Goal: Browse casually

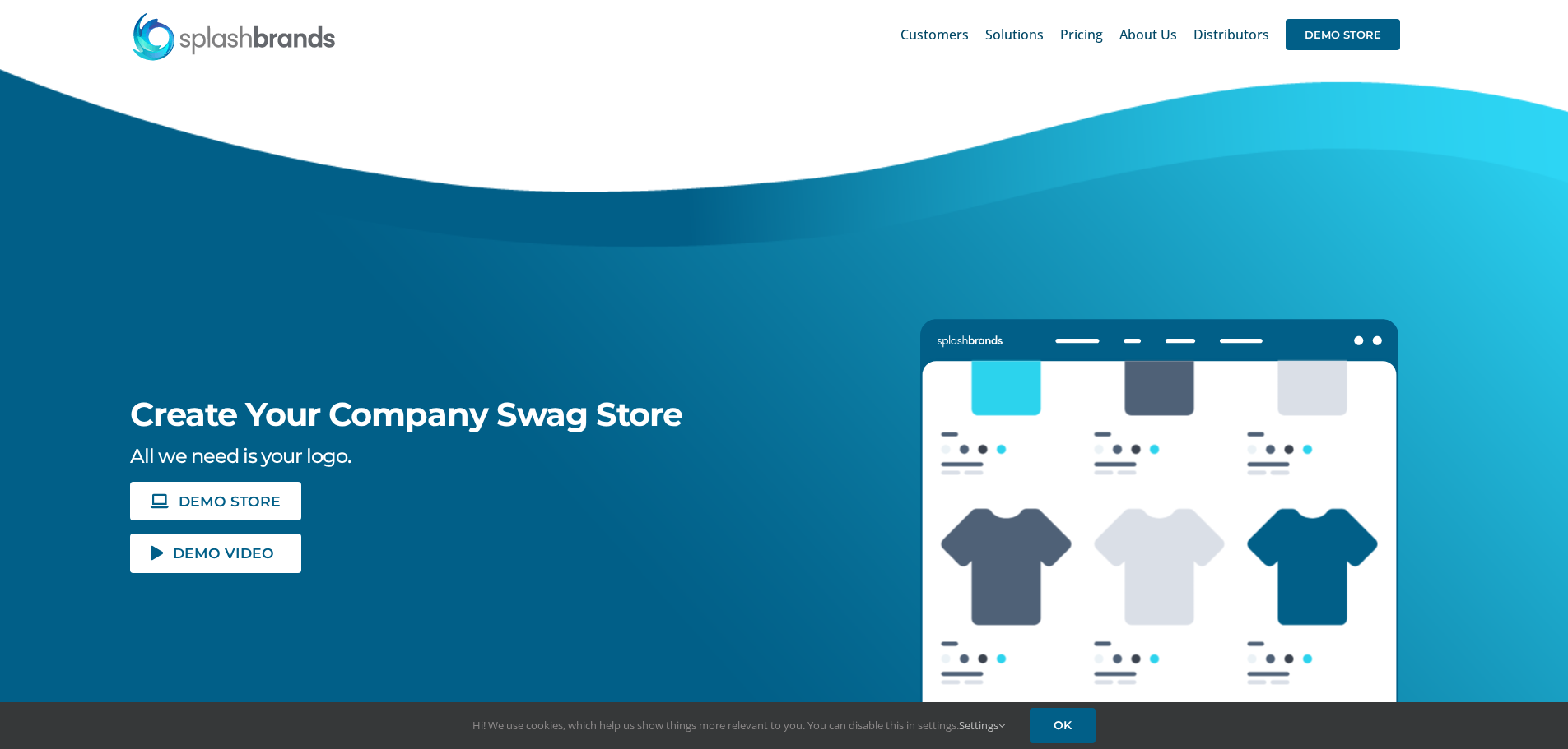
click at [258, 45] on img at bounding box center [233, 36] width 205 height 50
click at [288, 39] on img at bounding box center [233, 36] width 205 height 50
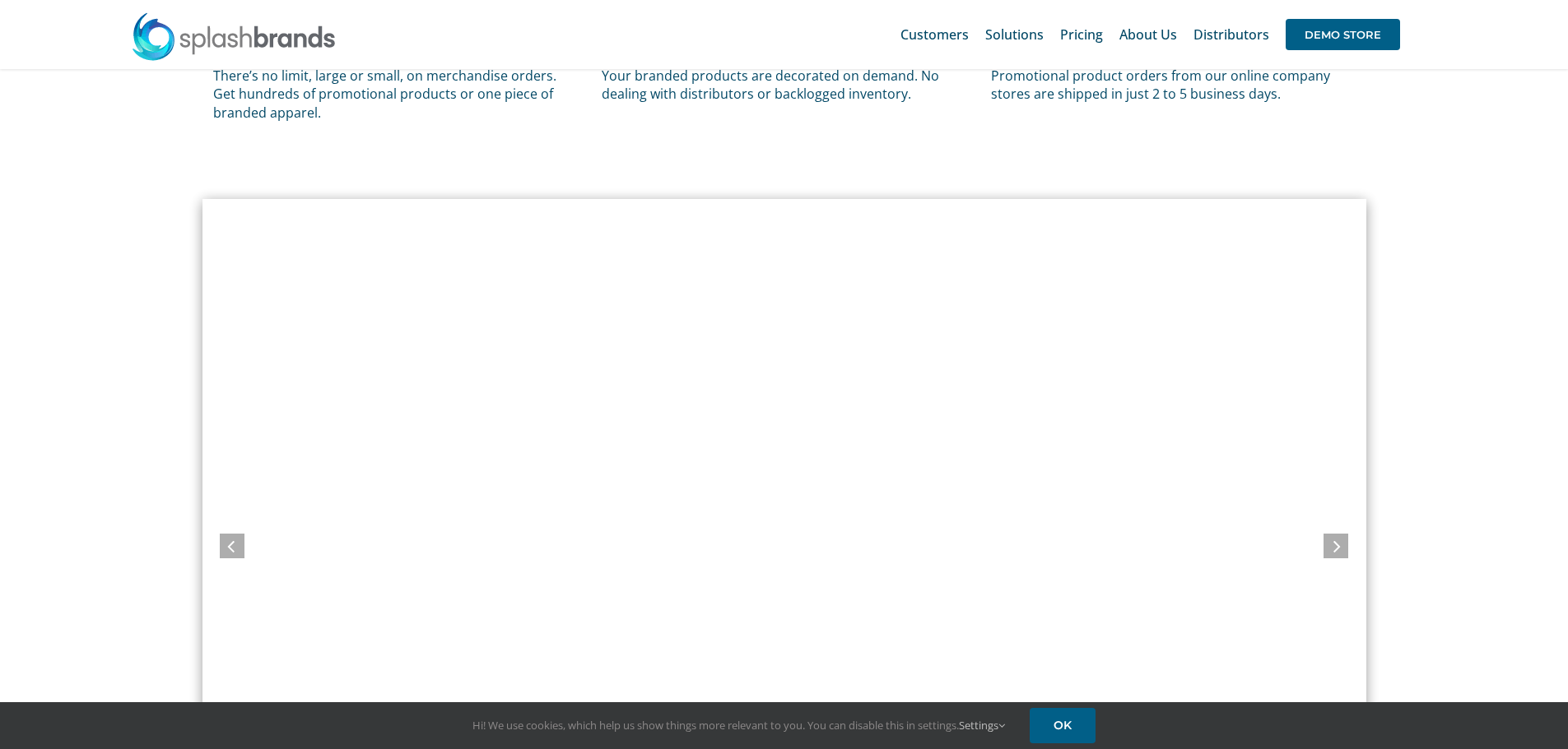
scroll to position [1069, 0]
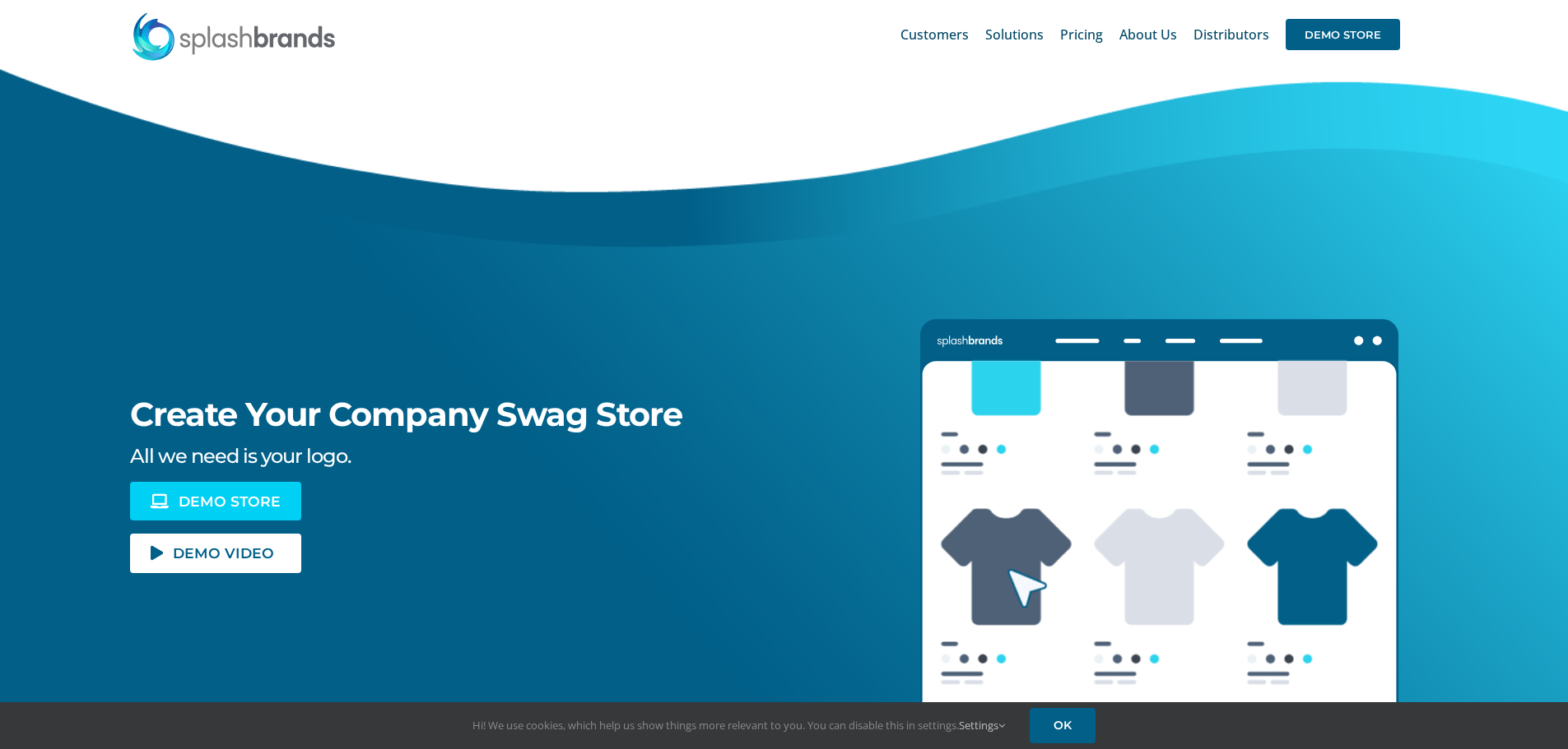
click at [232, 508] on span "DEMO STORE" at bounding box center [229, 501] width 102 height 14
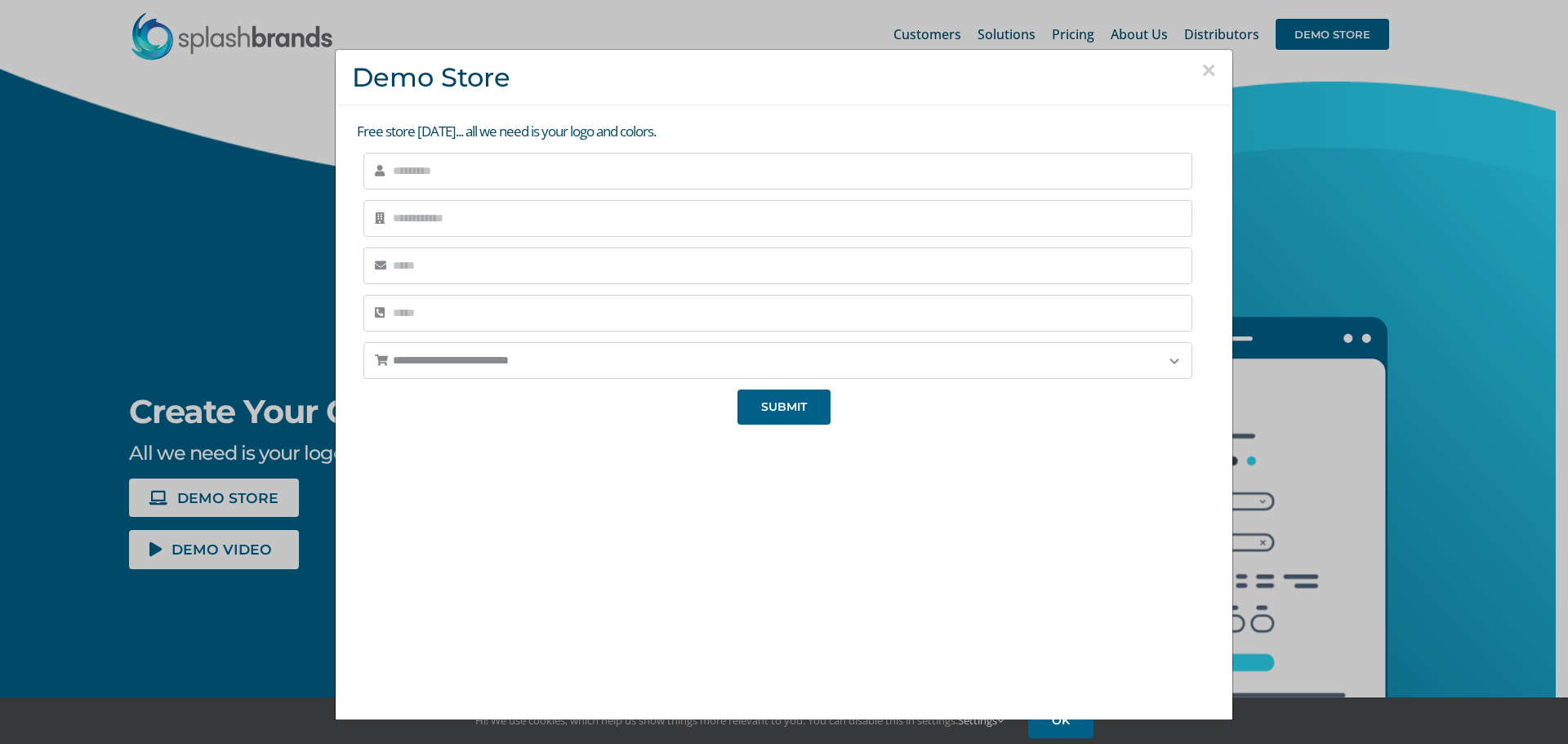
click at [1202, 65] on button "×" at bounding box center [1209, 70] width 14 height 24
